Goal: Find specific page/section: Find specific page/section

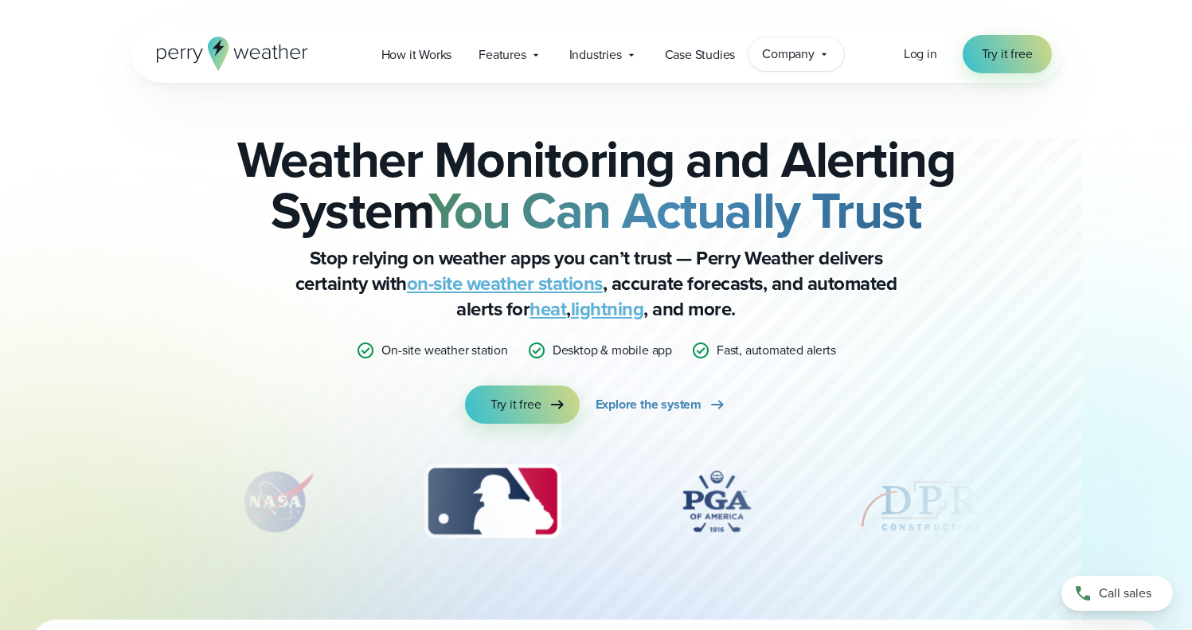
click at [806, 58] on span "Company" at bounding box center [788, 54] width 53 height 19
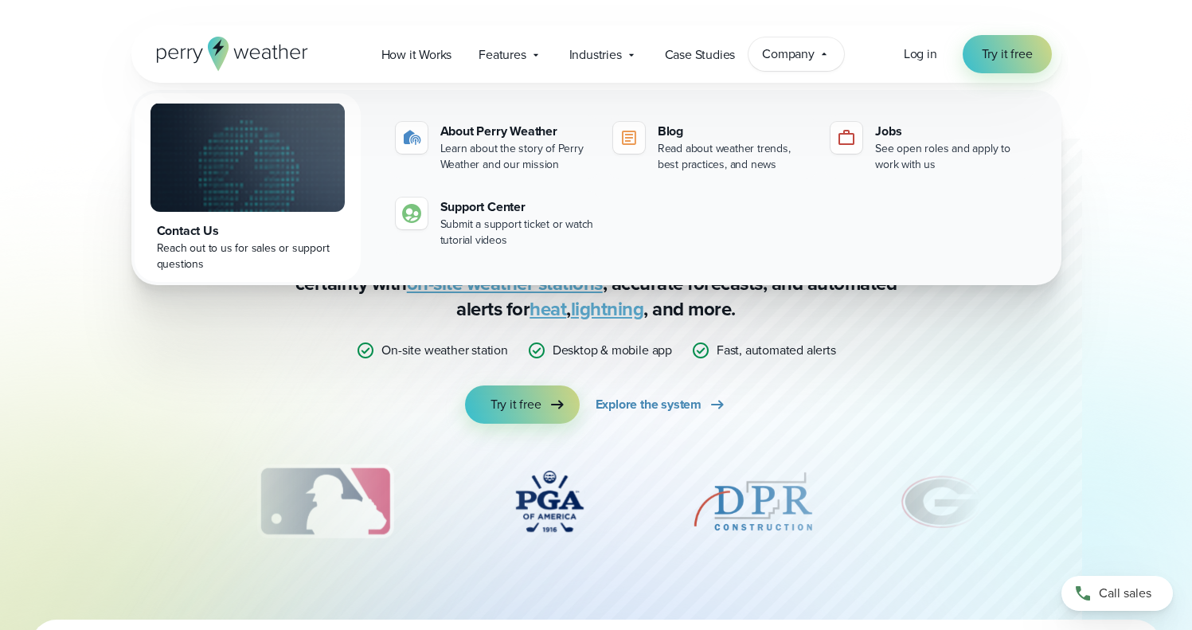
click at [807, 59] on span "Company" at bounding box center [788, 54] width 53 height 19
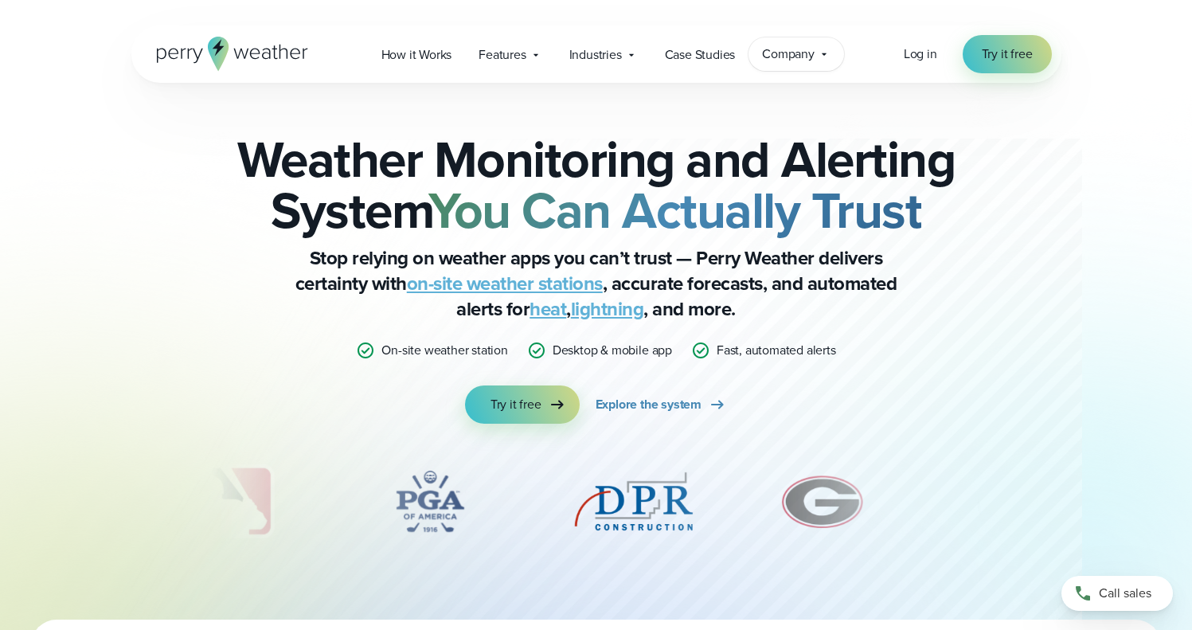
click at [814, 53] on span "Company" at bounding box center [788, 54] width 53 height 19
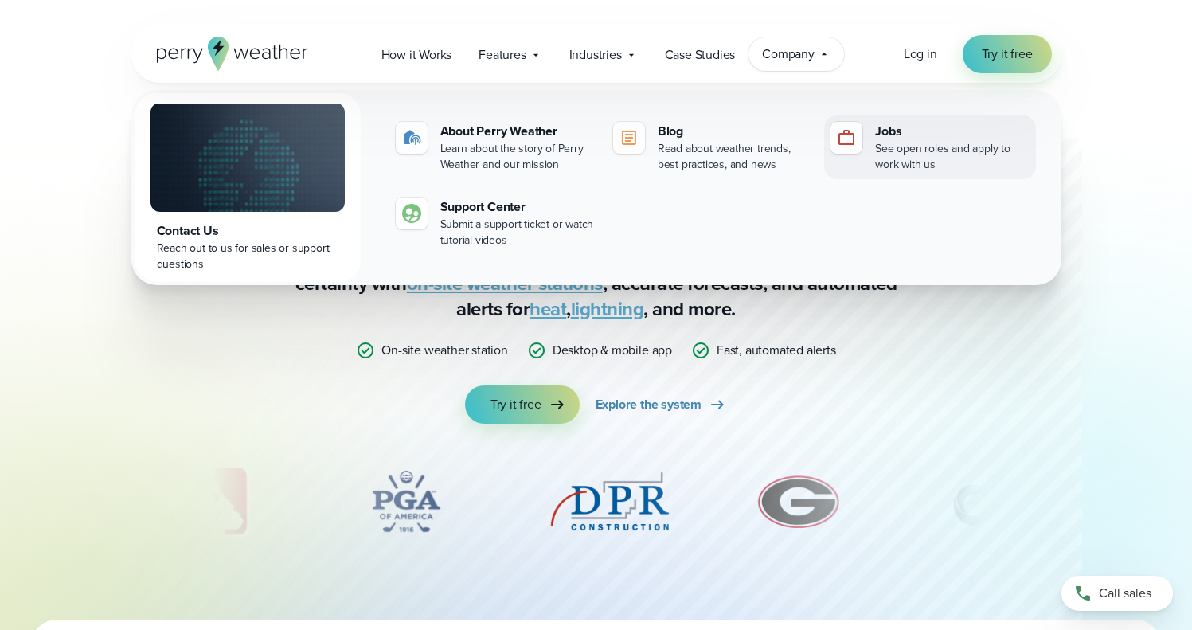
click at [944, 142] on div "See open roles and apply to work with us" at bounding box center [952, 157] width 154 height 32
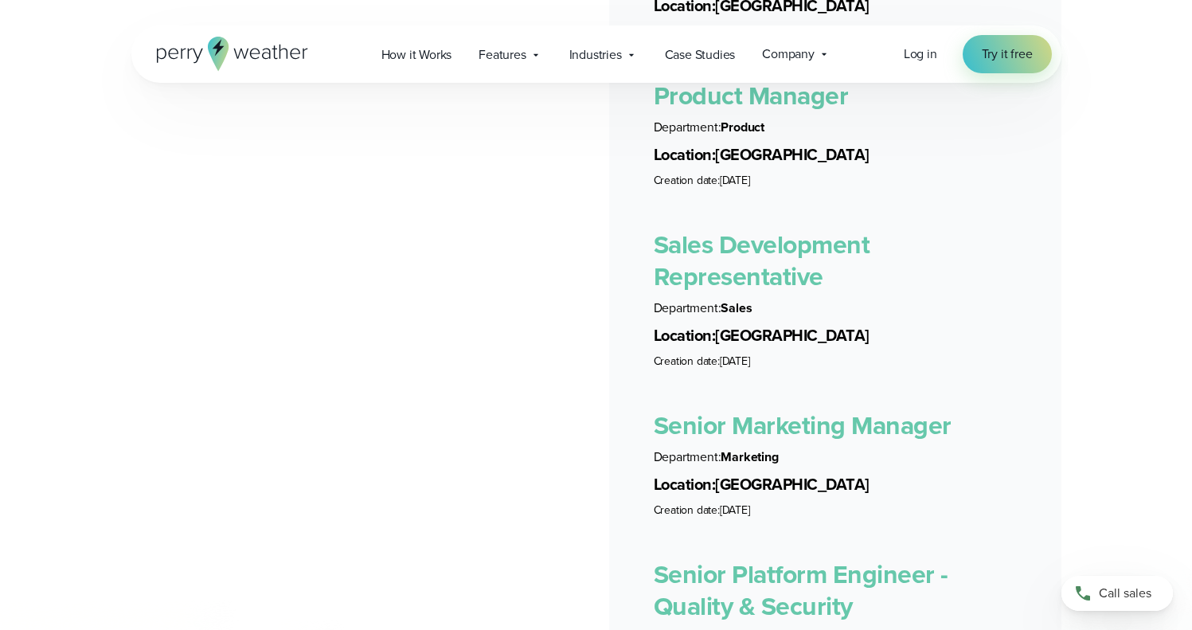
scroll to position [3040, 0]
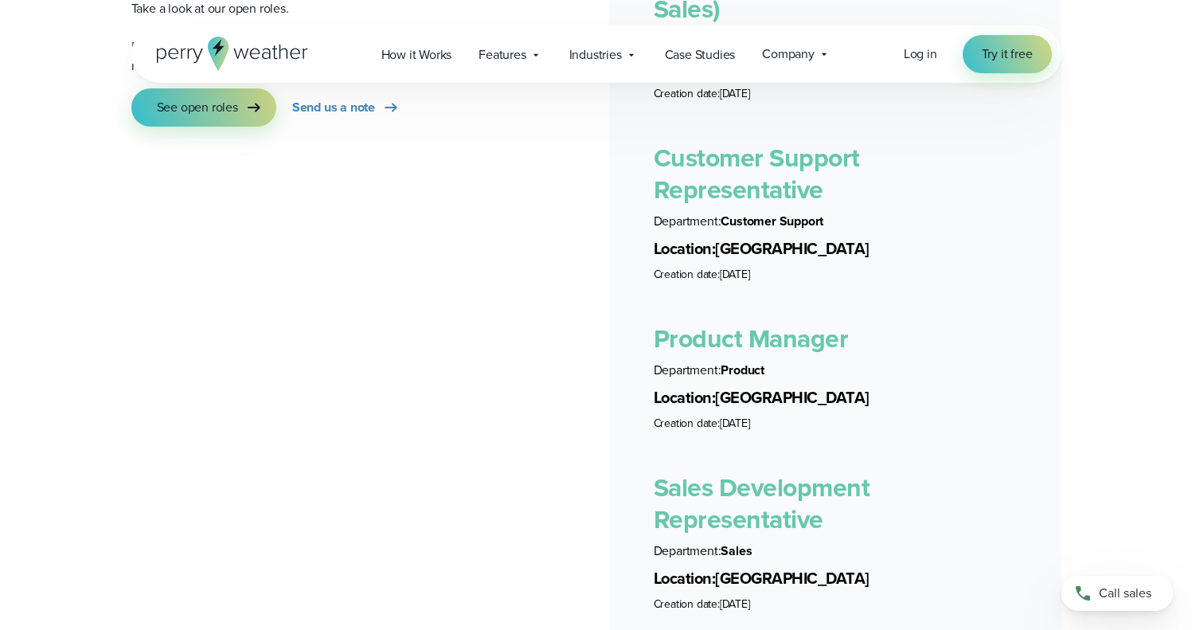
click at [778, 166] on link "Customer Support Representative" at bounding box center [757, 174] width 206 height 70
